Goal: Transaction & Acquisition: Obtain resource

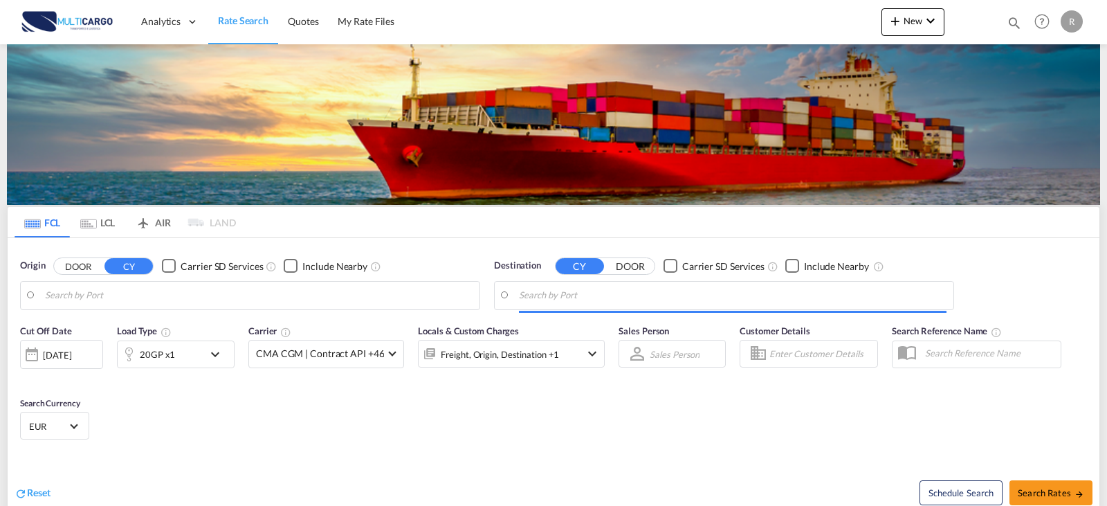
type input "Leixoes, PTLEI"
type input "Ho Chi Minh City (Saigon), VNSGN"
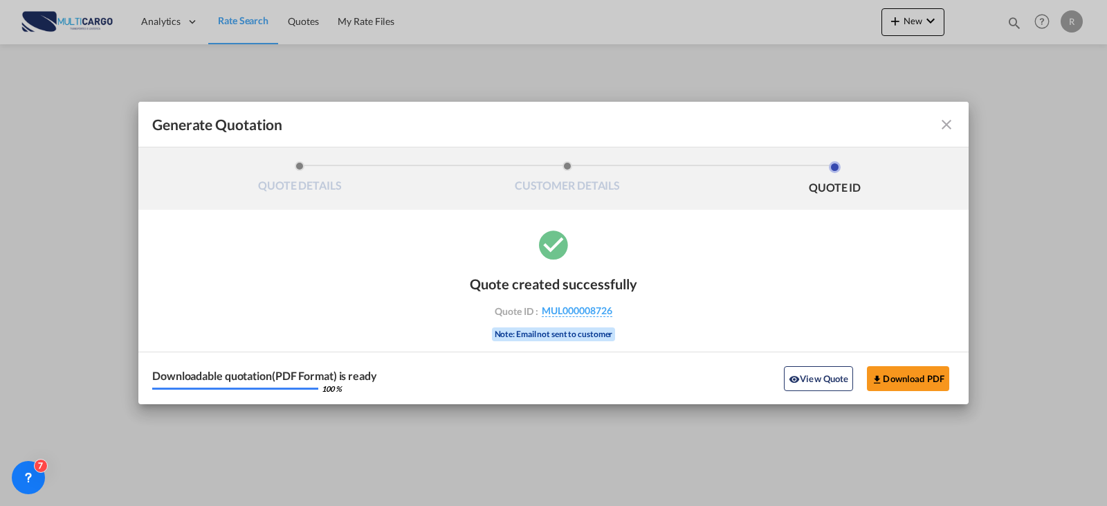
click at [947, 131] on md-icon "icon-close fg-AAA8AD cursor m-0" at bounding box center [946, 124] width 17 height 17
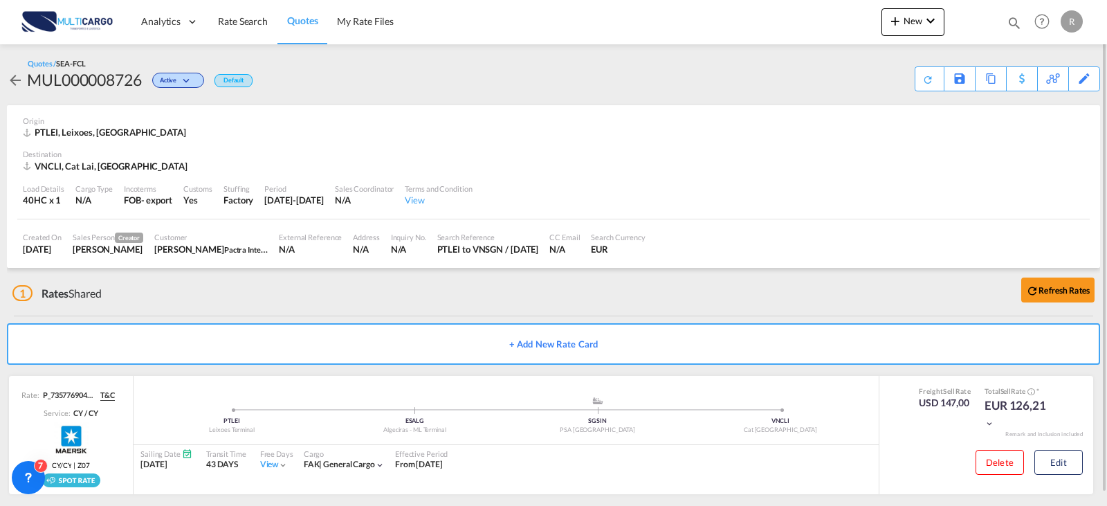
click at [1021, 24] on md-icon "icon-magnify" at bounding box center [1014, 22] width 15 height 15
drag, startPoint x: 809, startPoint y: 23, endPoint x: 808, endPoint y: 35, distance: 11.8
click at [809, 23] on select "Quotes" at bounding box center [794, 22] width 66 height 25
select select "Quotes"
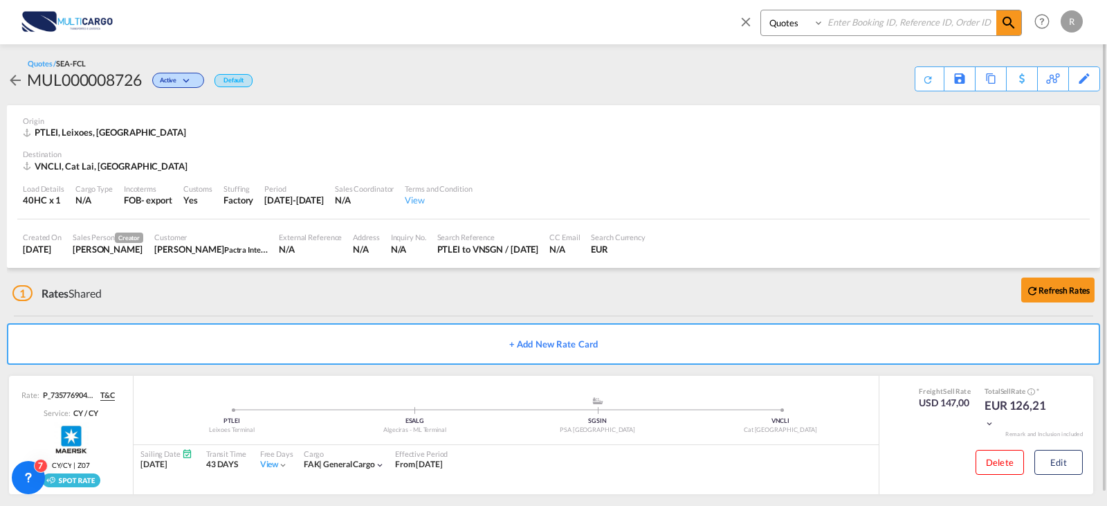
click at [761, 10] on select "Quotes" at bounding box center [794, 22] width 66 height 25
click at [854, 27] on input at bounding box center [910, 22] width 172 height 24
type input "8702"
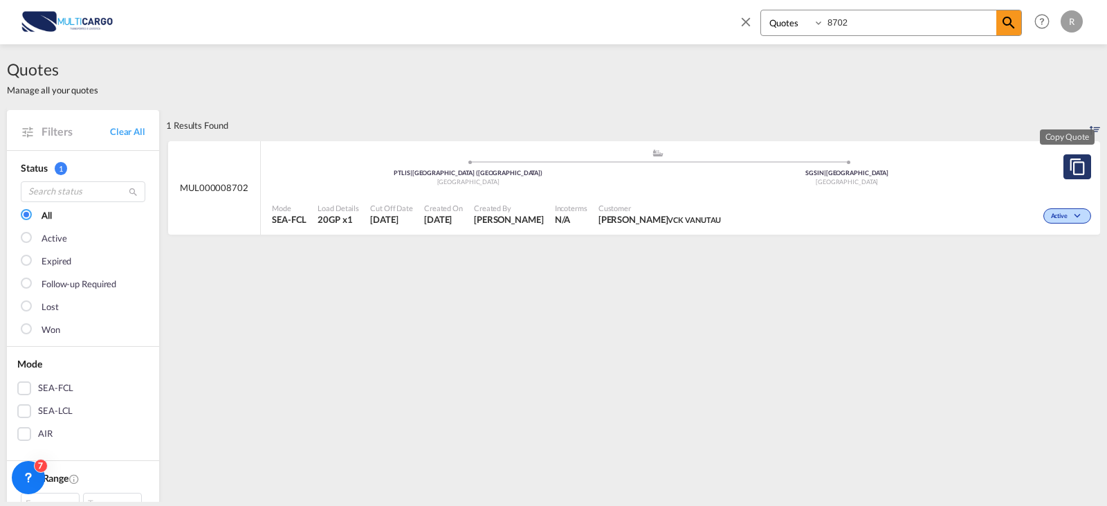
click at [1071, 172] on md-icon "assets/icons/custom/copyQuote.svg" at bounding box center [1077, 166] width 17 height 17
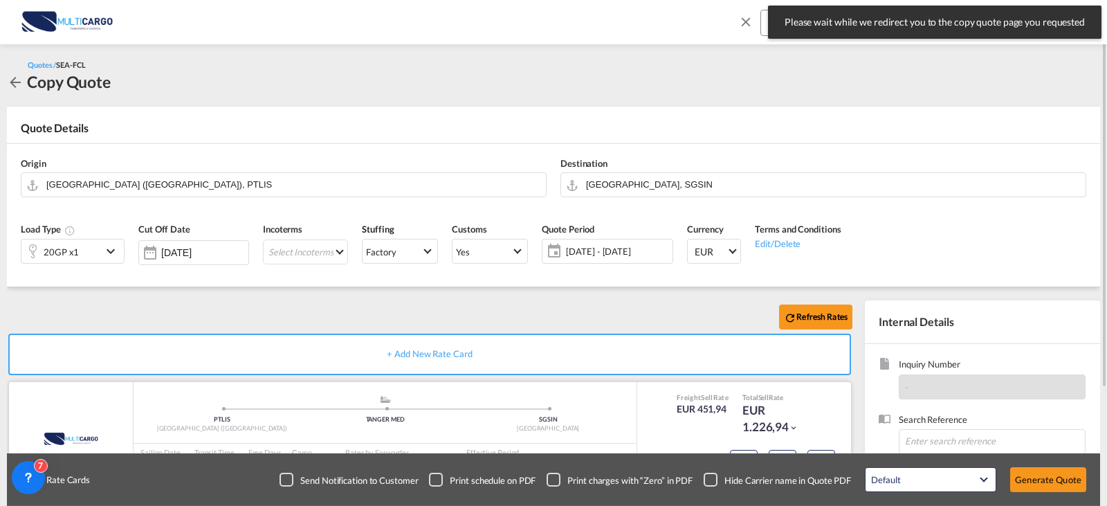
scroll to position [69, 0]
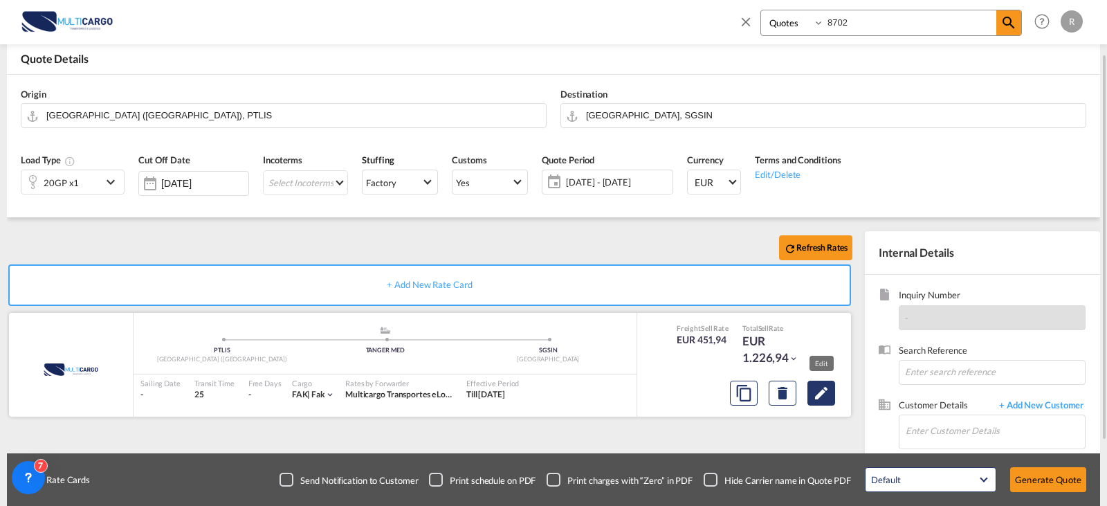
click at [826, 394] on md-icon "Edit" at bounding box center [821, 393] width 17 height 17
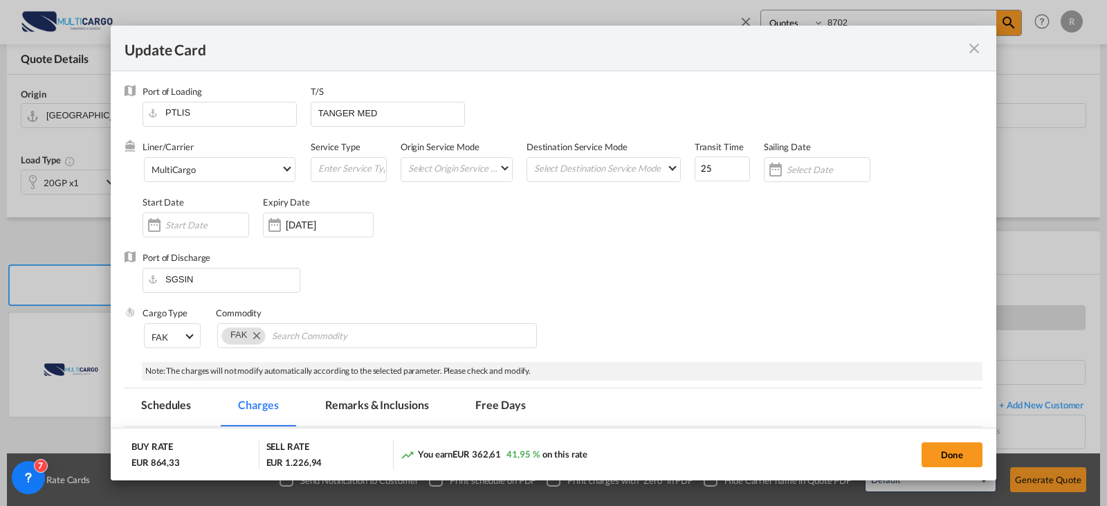
select select "per equipment"
select select "per container"
select select "per B/L"
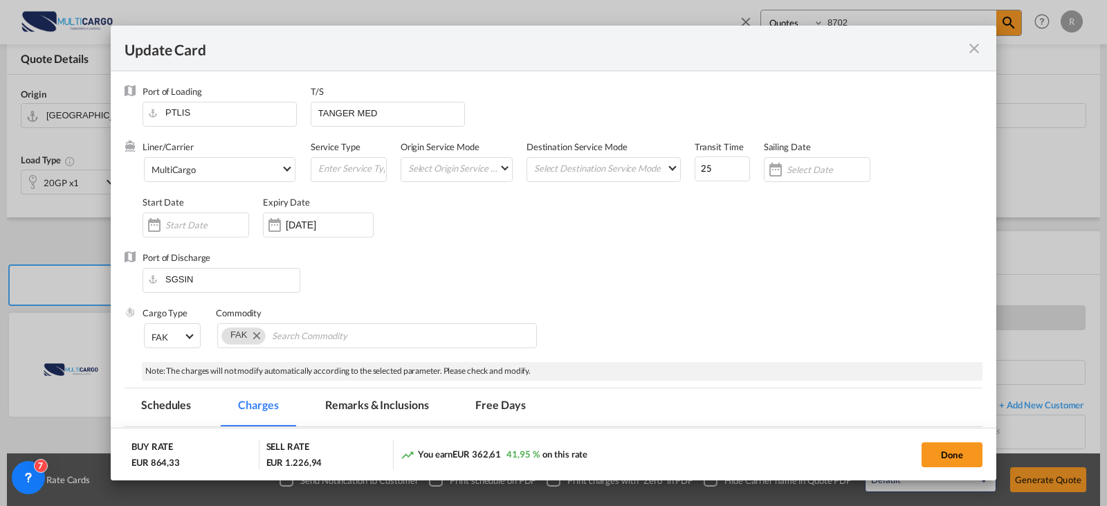
select select "per container"
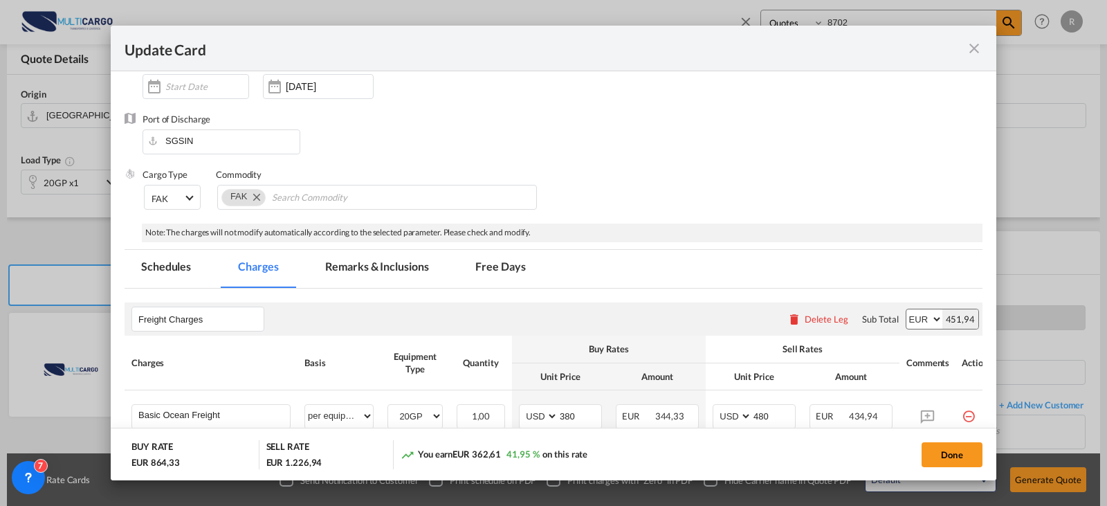
scroll to position [0, 0]
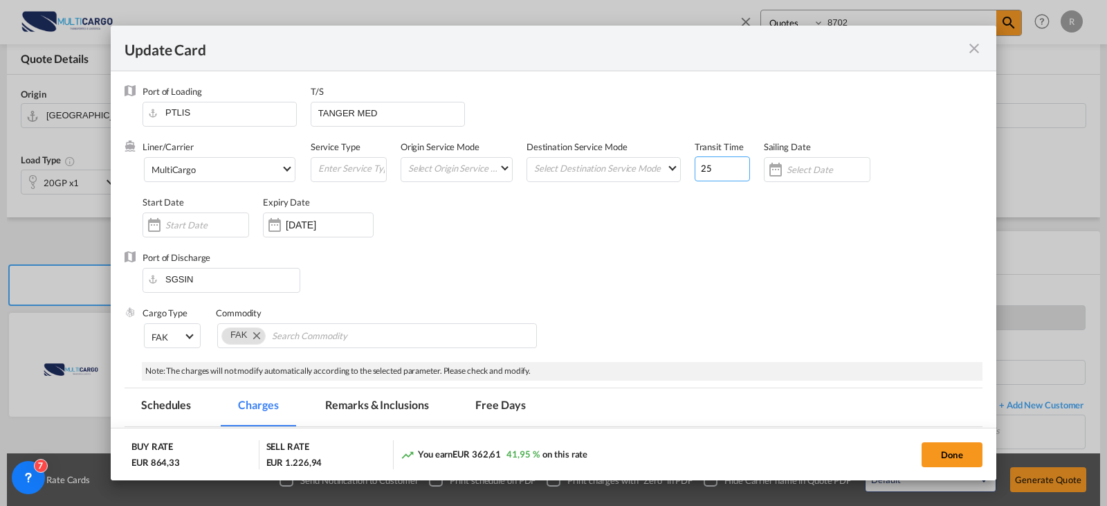
click at [716, 170] on input "25" at bounding box center [722, 168] width 55 height 25
drag, startPoint x: 716, startPoint y: 170, endPoint x: 673, endPoint y: 176, distance: 43.9
click at [673, 176] on div "Liner/Carrier MultiCargo Atlantic Container Line (ACL) [PERSON_NAME] Transport …" at bounding box center [563, 195] width 840 height 111
type input "33"
click at [786, 214] on div "Liner/Carrier MultiCargo Atlantic Container Line (ACL) [PERSON_NAME] Transport …" at bounding box center [563, 195] width 840 height 111
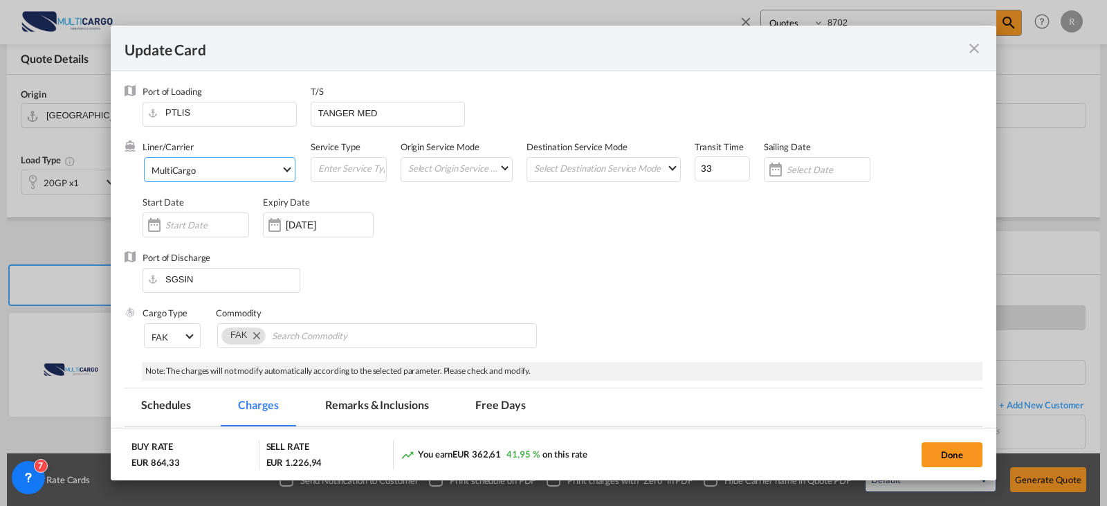
click at [266, 181] on md-select "MultiCargo Atlantic Container Line (ACL) [PERSON_NAME] Transport ([GEOGRAPHIC_D…" at bounding box center [220, 169] width 152 height 25
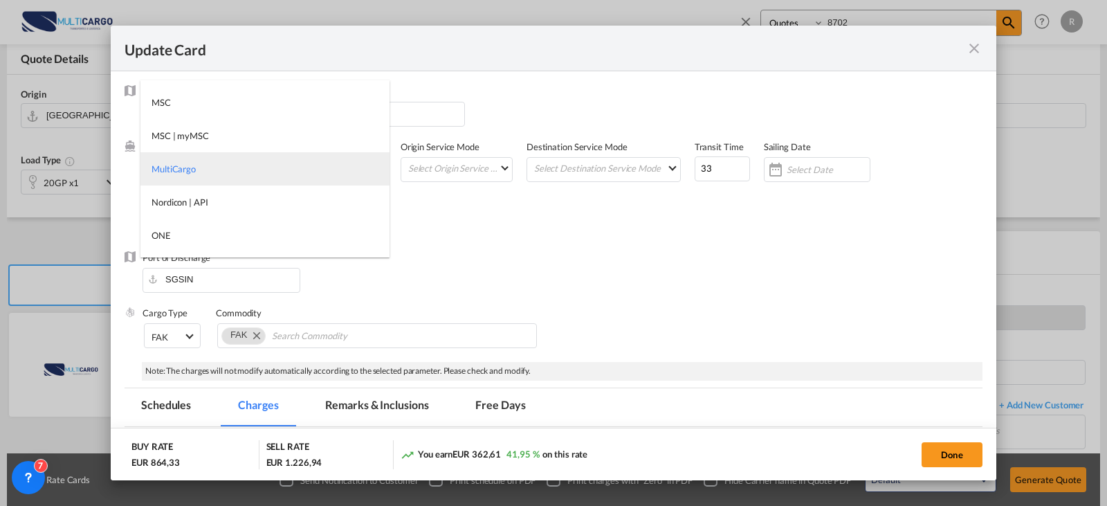
type md-option "1485"
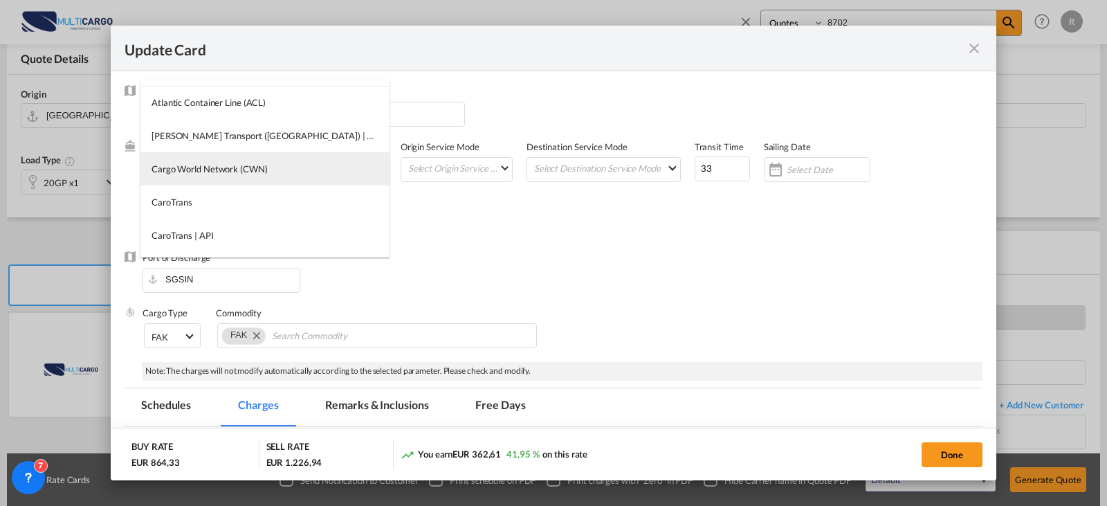
type md-option "13856"
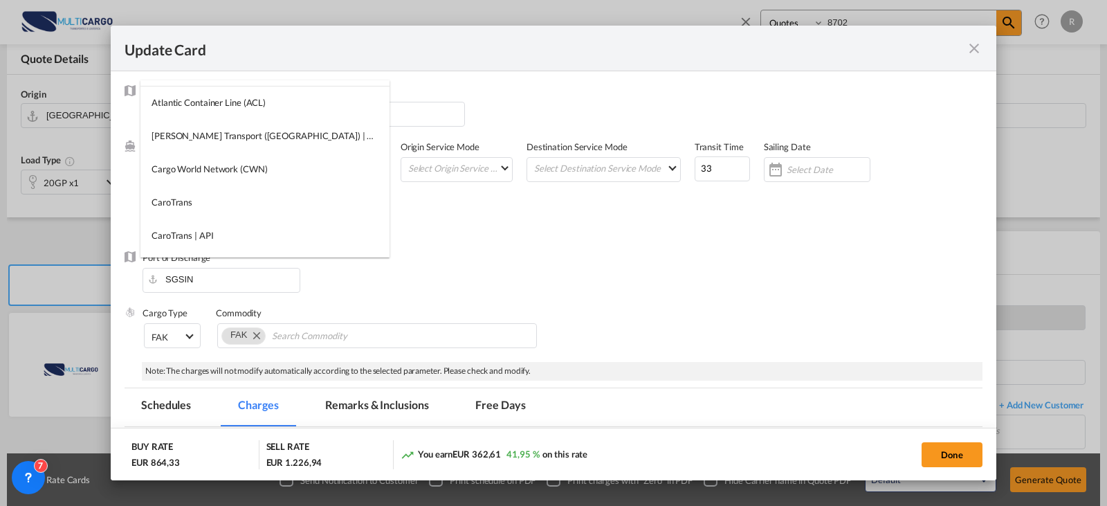
type md-option "55"
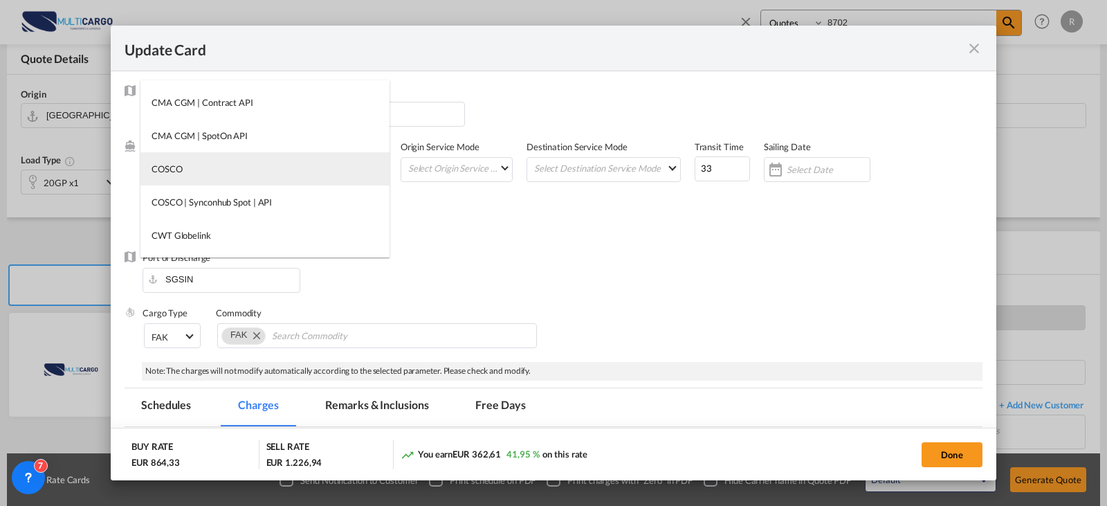
click at [271, 174] on md-option "COSCO" at bounding box center [264, 168] width 249 height 33
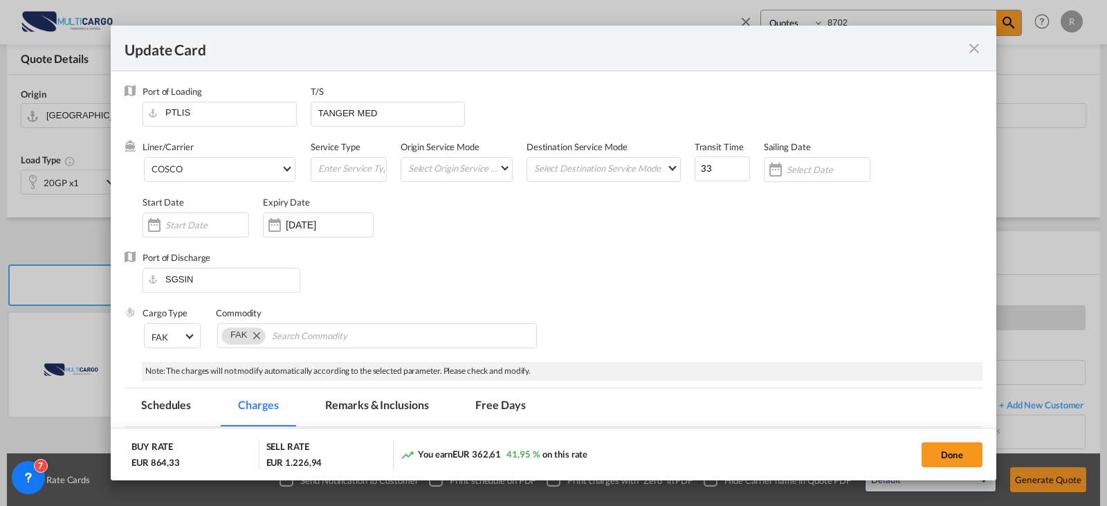
click at [638, 323] on div "Cargo Type FAK FAK GCR GDSM General Cargo Hazardous Cargo Ambient Foodstuff Chi…" at bounding box center [563, 334] width 840 height 55
click at [954, 451] on button "Done" at bounding box center [952, 454] width 61 height 25
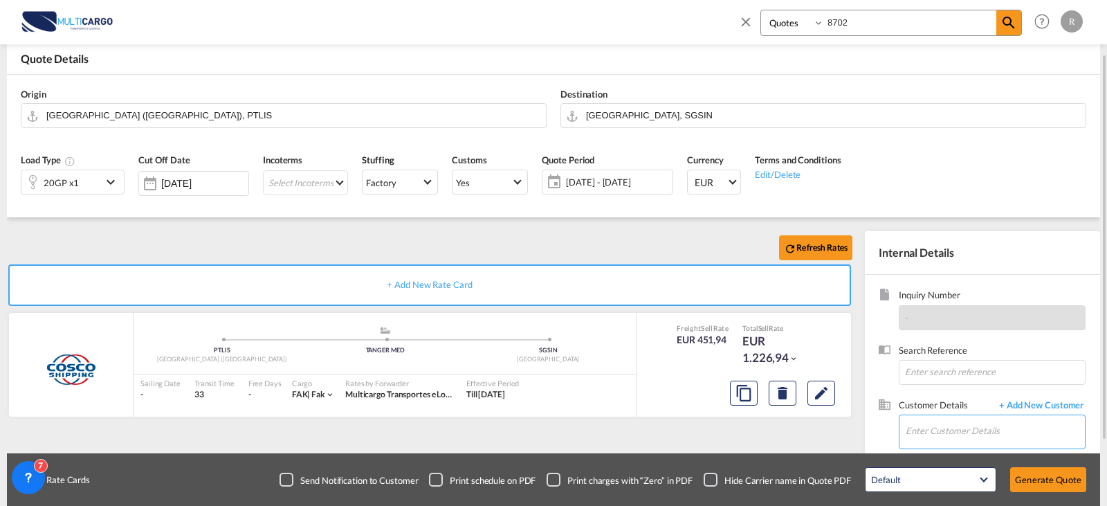
click at [979, 432] on input "Enter Customer Details" at bounding box center [995, 430] width 179 height 31
click at [1007, 403] on div "[PERSON_NAME] [PERSON_NAME]@ vck [DOMAIN_NAME]" at bounding box center [995, 396] width 180 height 37
type input "VCK VANUTAU, [PERSON_NAME], [PERSON_NAME][EMAIL_ADDRESS][DOMAIN_NAME]"
click at [1070, 482] on button "Generate Quote" at bounding box center [1048, 479] width 76 height 25
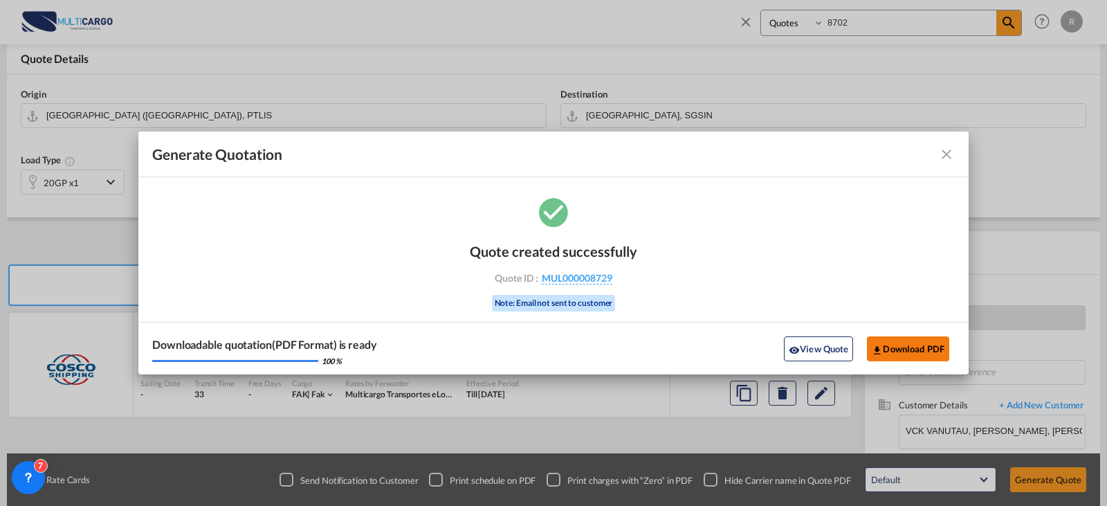
click at [911, 360] on button "Download PDF" at bounding box center [908, 348] width 82 height 25
